Goal: Find specific page/section: Find specific page/section

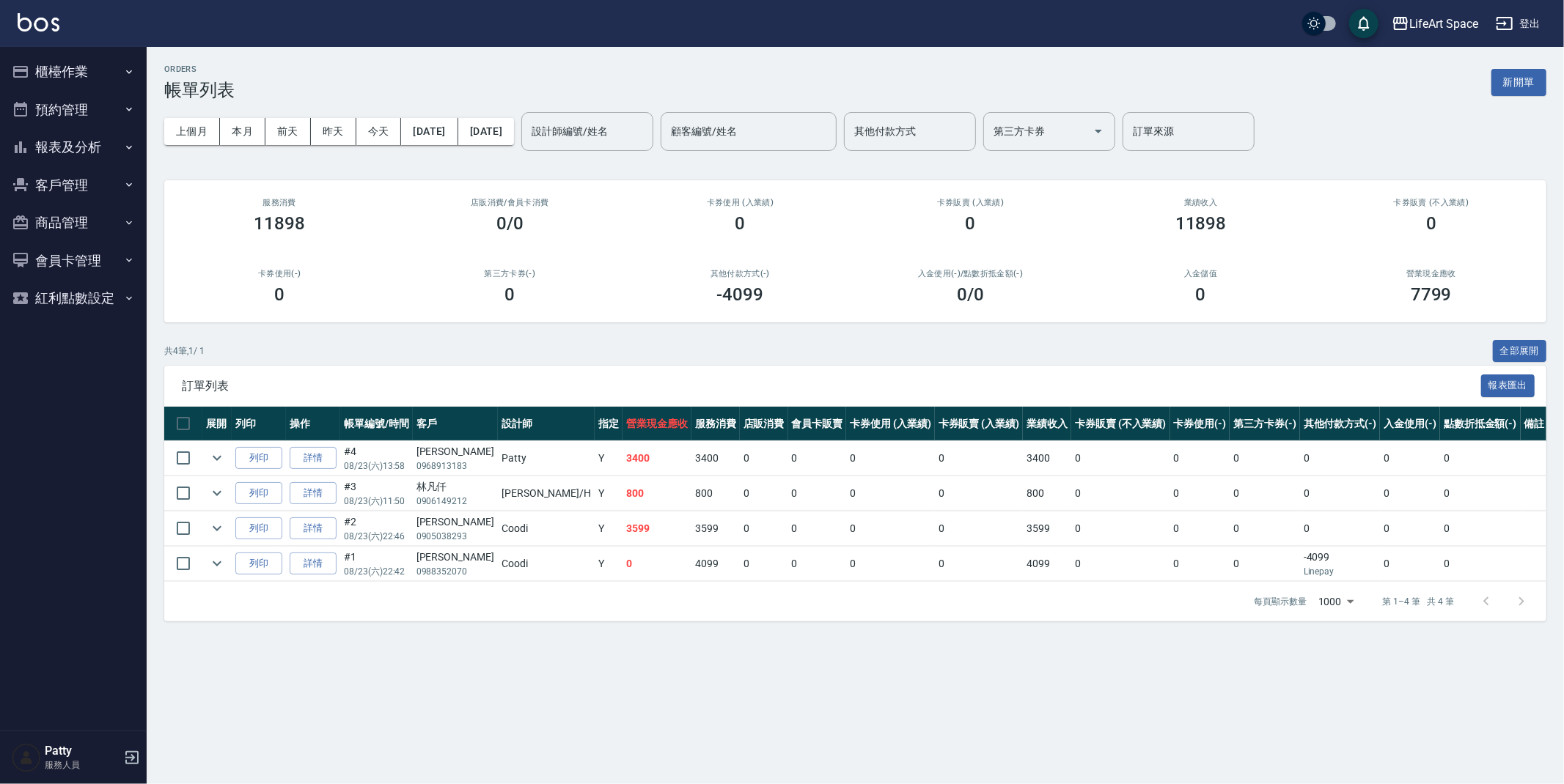
click at [60, 178] on button "客戶管理" at bounding box center [73, 185] width 135 height 38
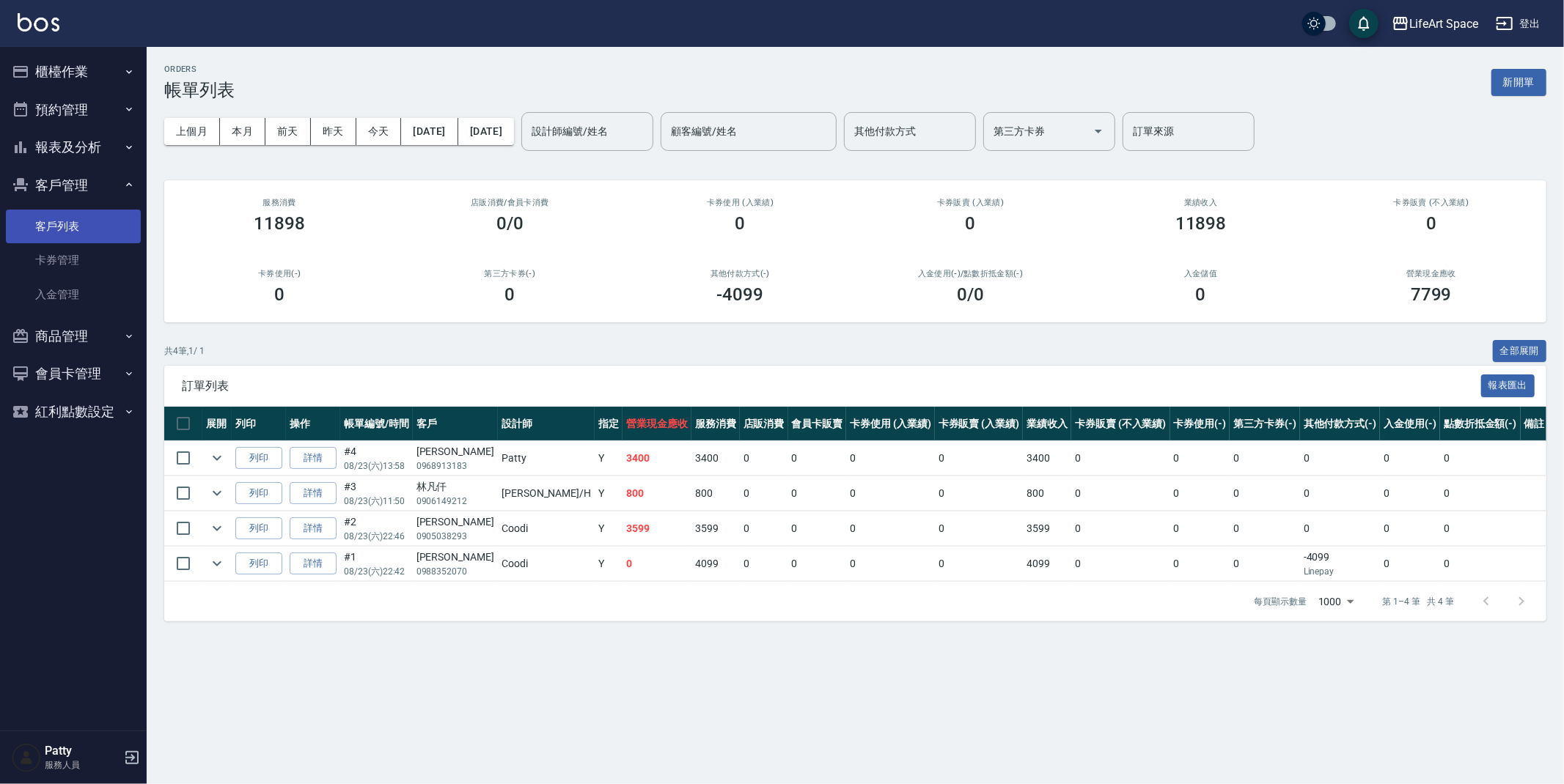
click at [88, 236] on link "客戶列表" at bounding box center [73, 227] width 135 height 34
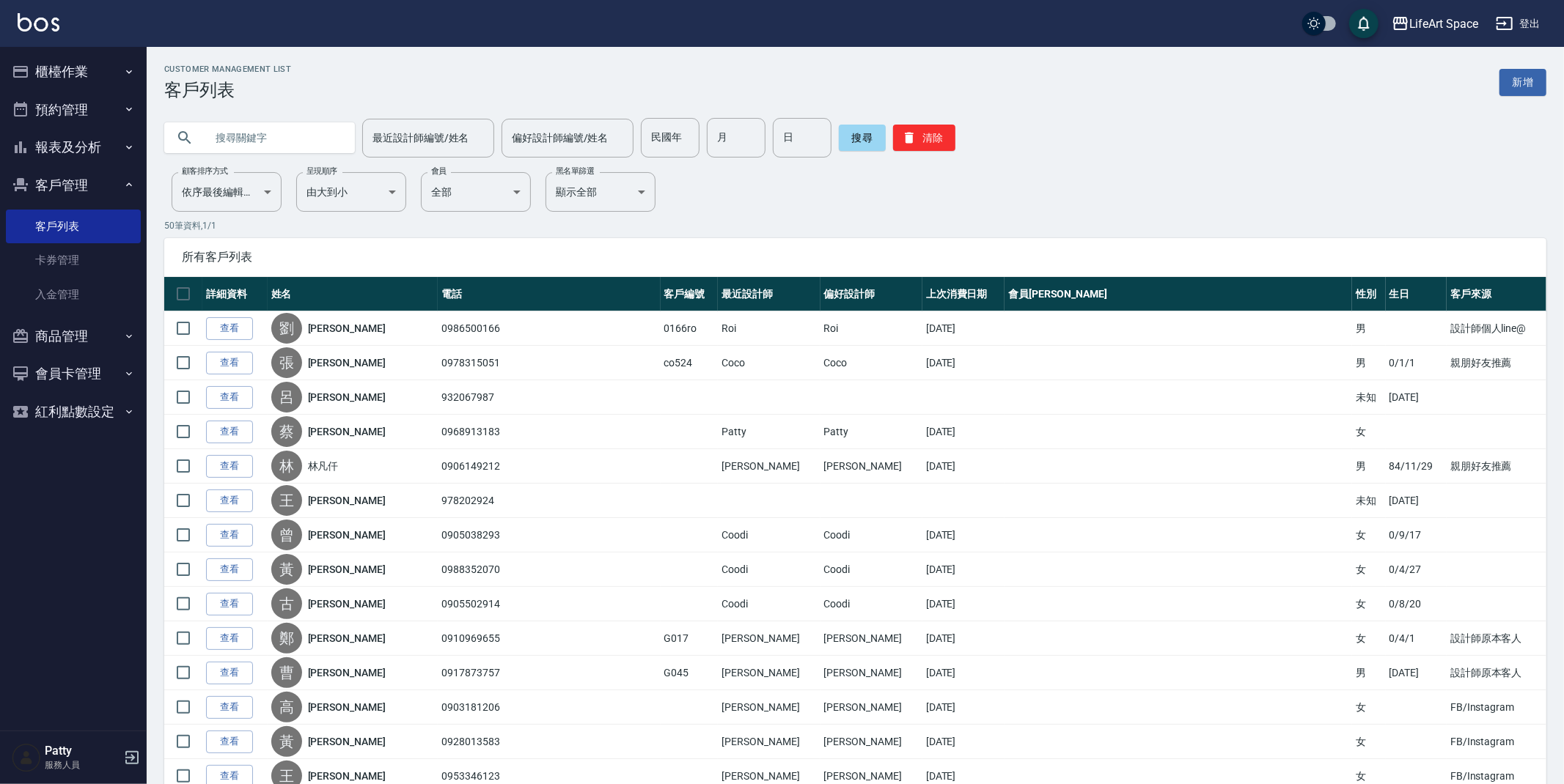
click at [275, 140] on input "text" at bounding box center [274, 138] width 138 height 39
type input "f"
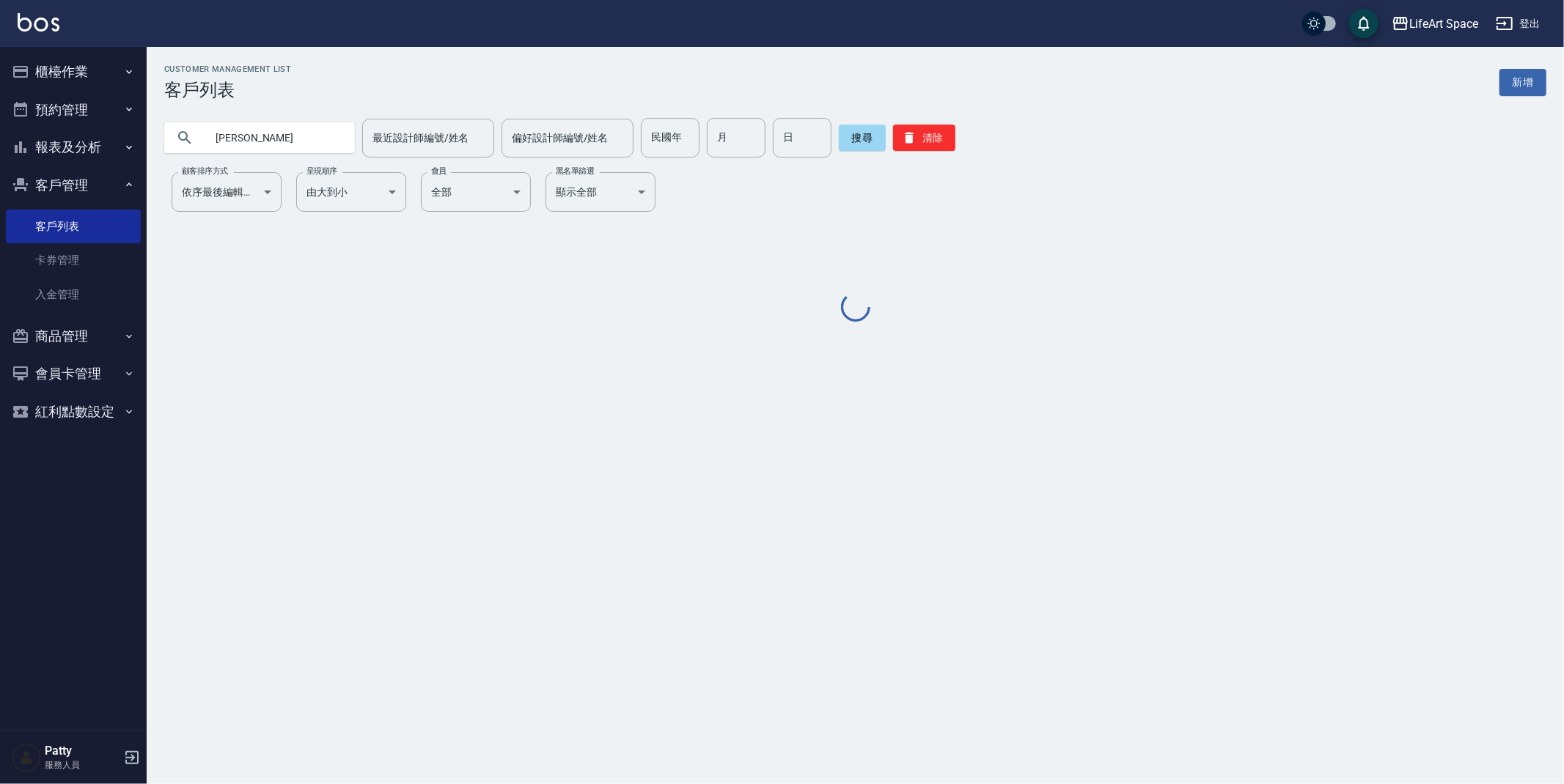
type input "[PERSON_NAME]"
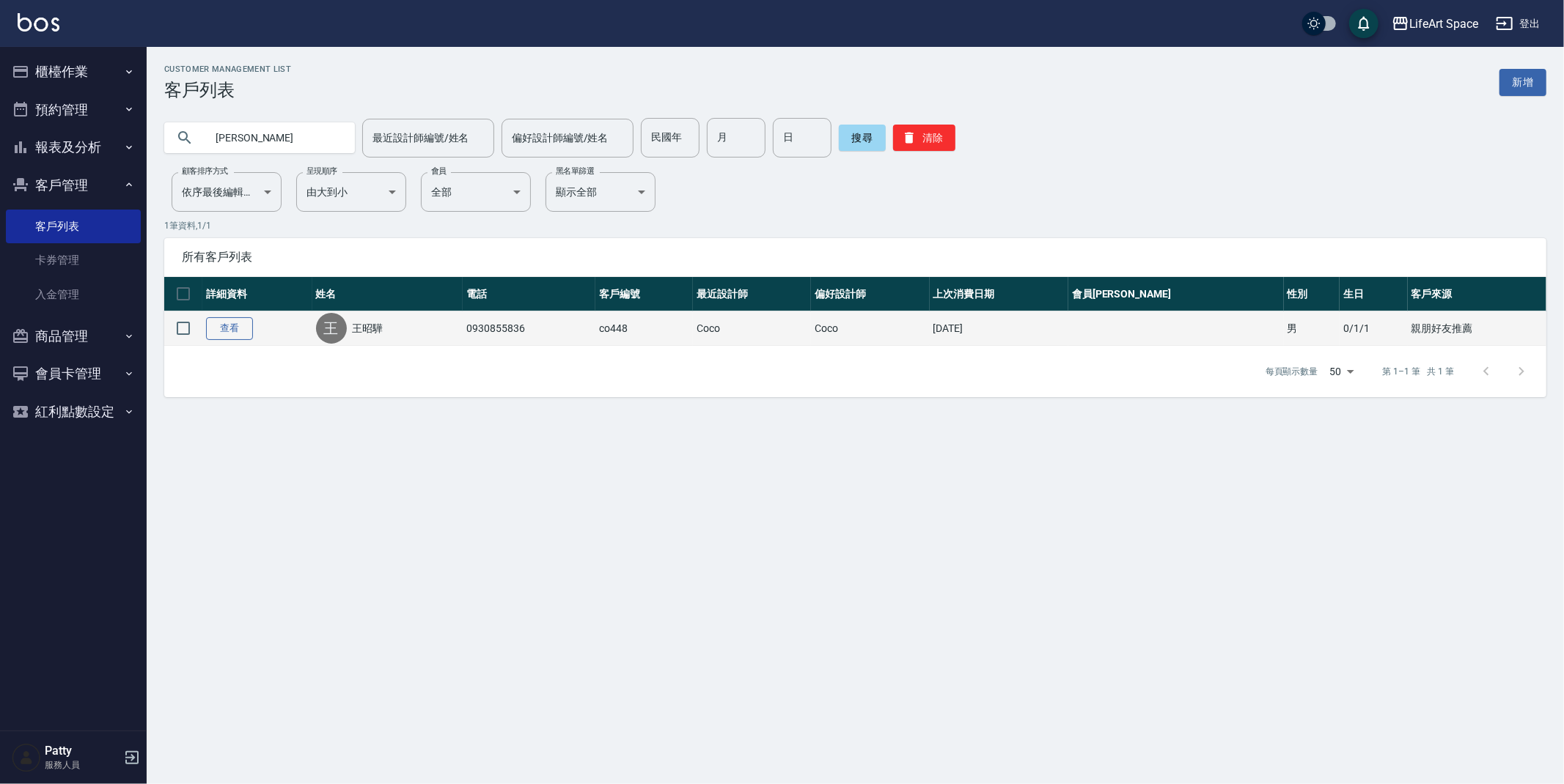
click at [235, 330] on link "查看" at bounding box center [229, 329] width 47 height 23
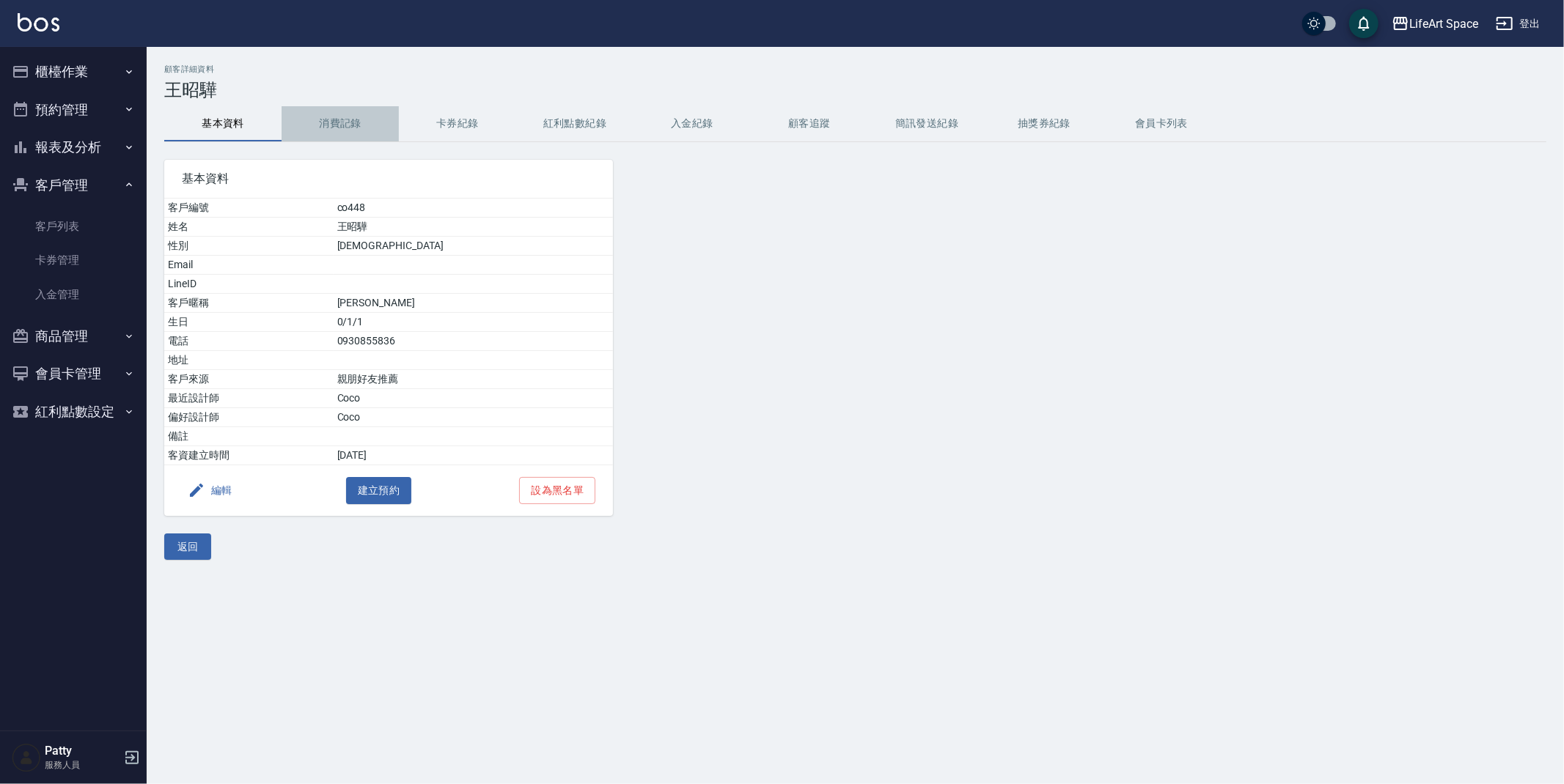
click at [335, 125] on button "消費記錄" at bounding box center [340, 124] width 117 height 35
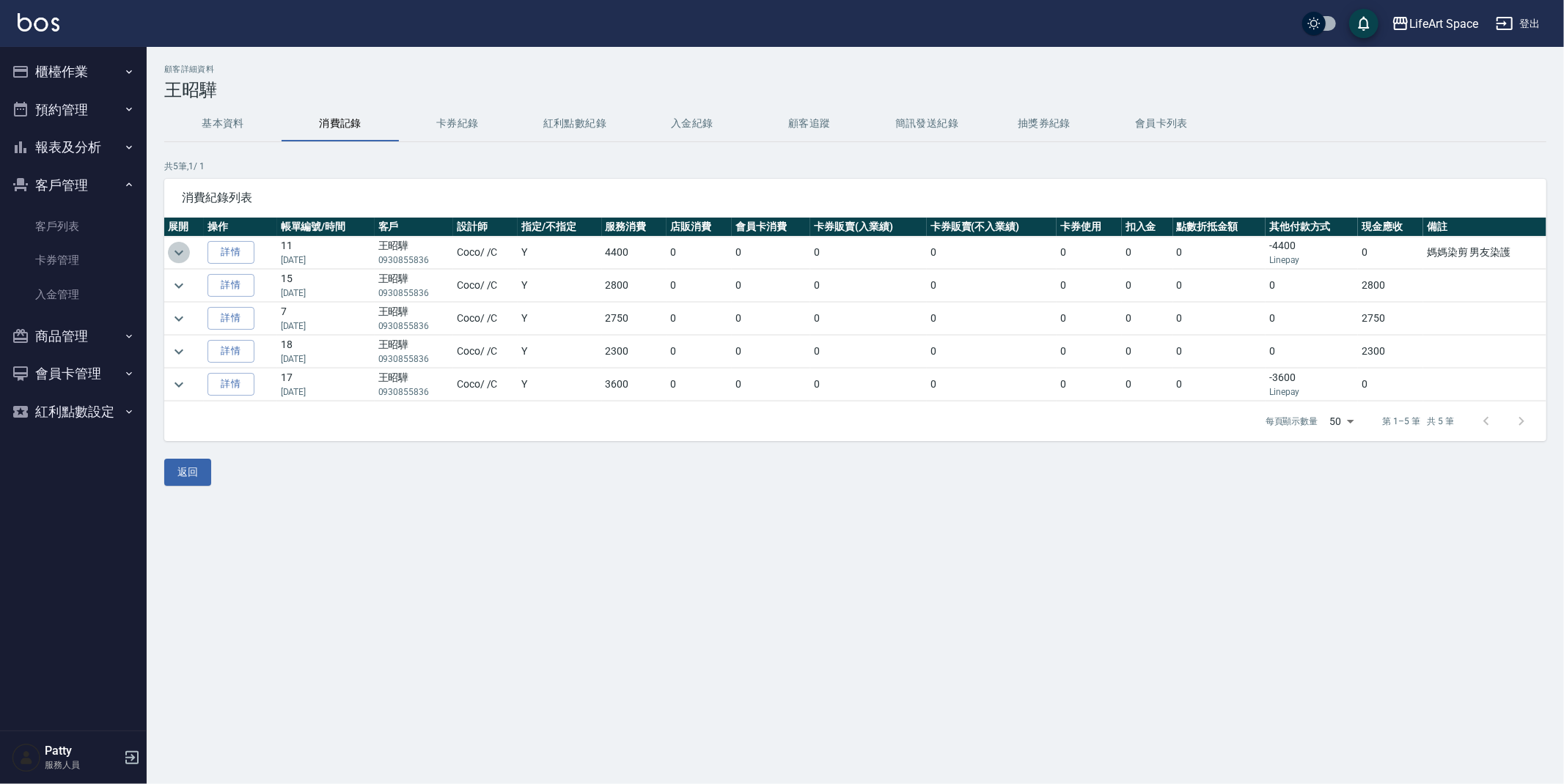
click at [171, 252] on icon "expand row" at bounding box center [179, 252] width 18 height 18
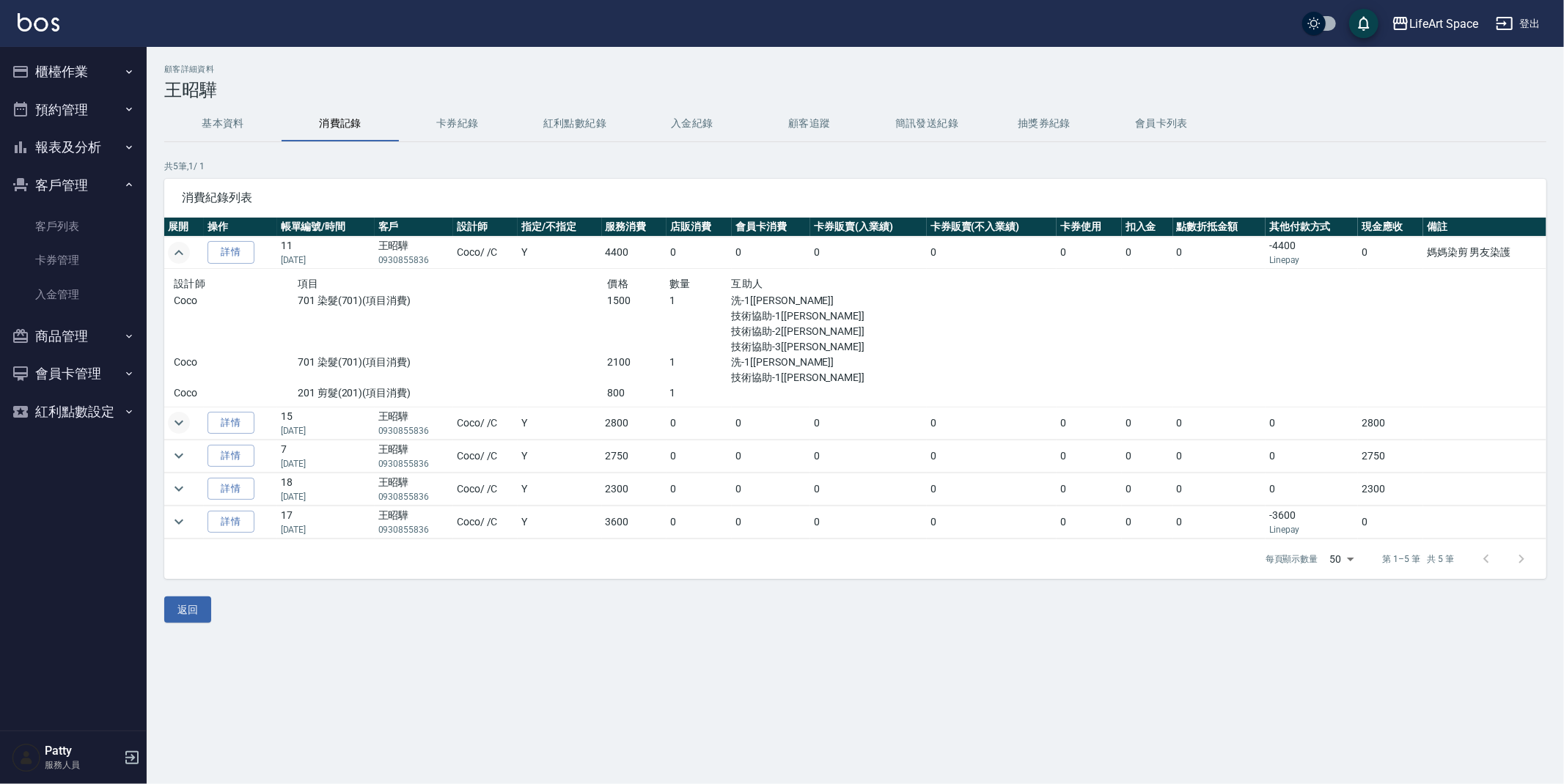
click at [181, 419] on icon "expand row" at bounding box center [179, 423] width 18 height 18
